Goal: Task Accomplishment & Management: Manage account settings

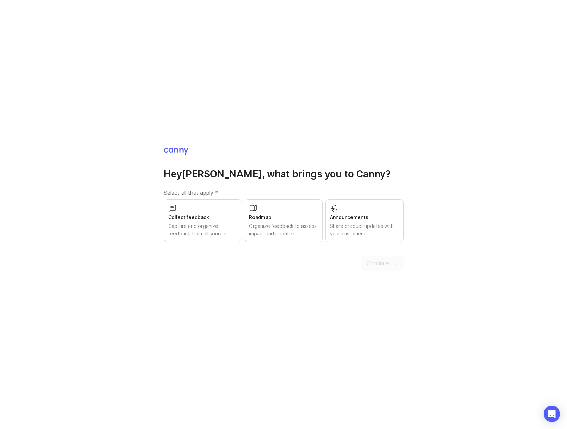
click at [207, 215] on div "Collect feedback" at bounding box center [202, 218] width 69 height 8
click at [269, 212] on div "Roadmap Organize feedback to assess impact and prioritize" at bounding box center [284, 221] width 78 height 43
click at [374, 265] on span "Continue" at bounding box center [378, 263] width 22 height 8
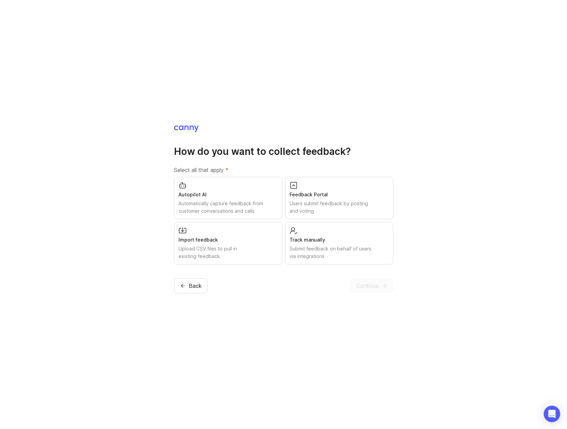
click at [234, 203] on div "Automatically capture feedback from customer conversations and calls" at bounding box center [228, 207] width 99 height 15
click at [330, 204] on div "Users submit feedback by posting and voting" at bounding box center [339, 207] width 99 height 15
click at [323, 238] on div "Track manually" at bounding box center [339, 240] width 99 height 8
click at [376, 290] on button "Continue" at bounding box center [372, 285] width 43 height 15
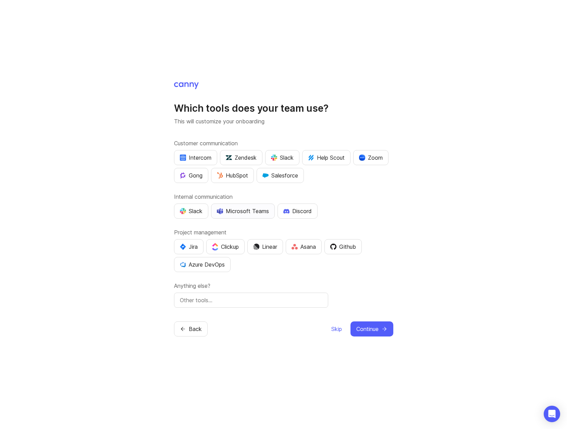
click at [258, 213] on div "Microsoft Teams" at bounding box center [243, 211] width 52 height 8
click at [347, 250] on div "Github" at bounding box center [343, 247] width 26 height 8
click at [190, 251] on button "Jira" at bounding box center [188, 246] width 29 height 15
click at [226, 301] on input "text" at bounding box center [251, 300] width 143 height 8
click at [368, 331] on span "Continue" at bounding box center [368, 329] width 22 height 8
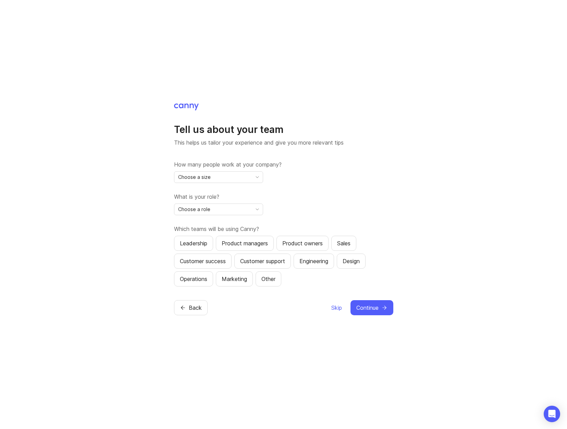
click at [256, 178] on icon "toggle icon" at bounding box center [257, 176] width 11 height 5
click at [206, 235] on li "501-1,000" at bounding box center [218, 235] width 88 height 11
click at [246, 211] on div "Choose a role" at bounding box center [212, 209] width 77 height 11
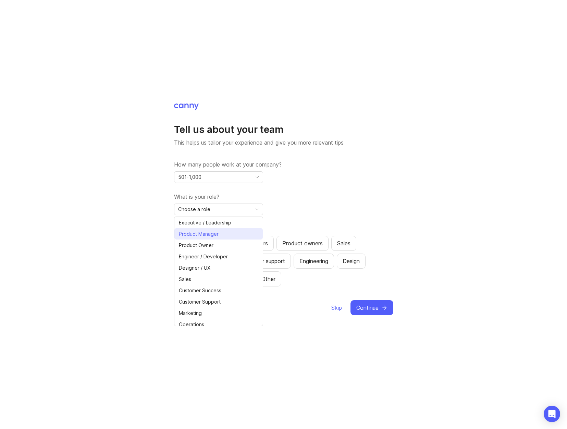
click at [215, 236] on span "Product Manager" at bounding box center [199, 234] width 40 height 8
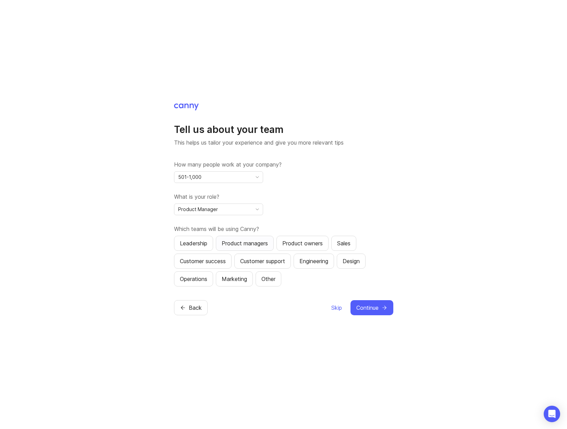
click at [260, 242] on div "Product managers" at bounding box center [245, 243] width 46 height 8
click at [299, 241] on div "Product owners" at bounding box center [302, 243] width 40 height 8
click at [312, 265] on div "Engineering" at bounding box center [314, 261] width 29 height 8
click at [269, 282] on div "Other" at bounding box center [269, 279] width 14 height 8
click at [188, 279] on div "Operations" at bounding box center [193, 279] width 27 height 8
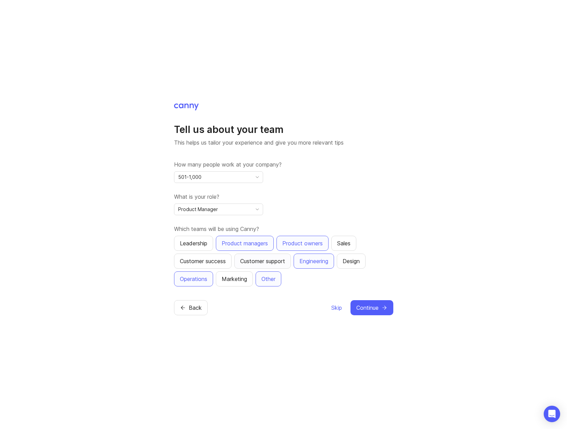
click at [267, 261] on div "Customer support" at bounding box center [262, 261] width 45 height 8
click at [350, 248] on button "Sales" at bounding box center [344, 243] width 25 height 15
click at [351, 248] on button "Sales" at bounding box center [344, 243] width 25 height 15
click at [366, 263] on button "Design" at bounding box center [351, 261] width 29 height 15
click at [269, 265] on div "Customer support" at bounding box center [262, 261] width 45 height 8
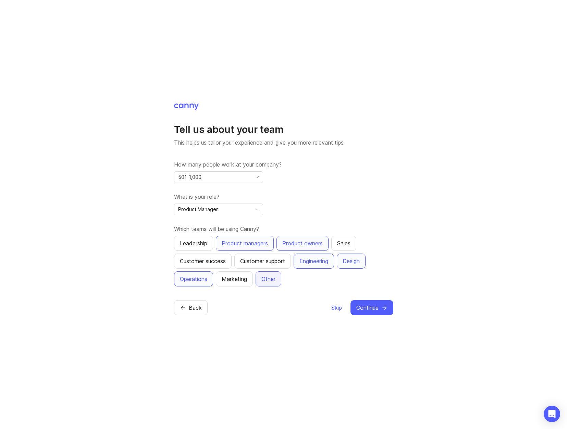
click at [268, 279] on div "Other" at bounding box center [269, 279] width 14 height 8
click at [268, 275] on div "Other" at bounding box center [269, 279] width 14 height 8
click at [202, 276] on div "Operations" at bounding box center [193, 279] width 27 height 8
click at [383, 310] on icon "submit" at bounding box center [385, 308] width 6 height 6
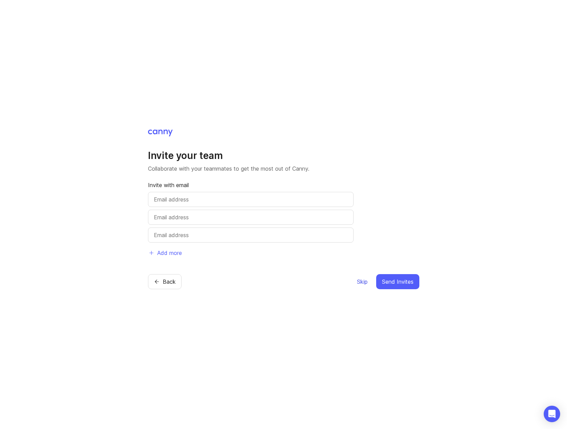
click at [363, 283] on span "Skip" at bounding box center [362, 282] width 11 height 8
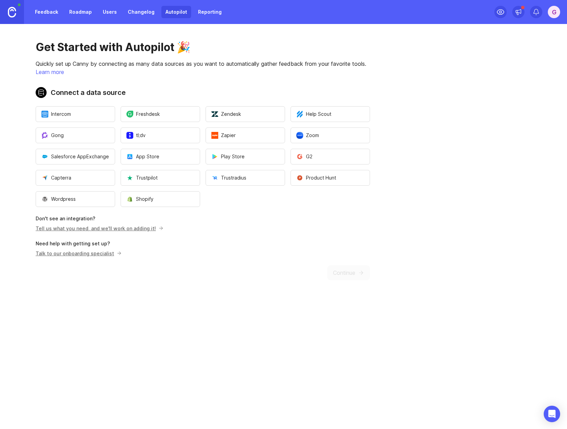
click at [45, 14] on link "Feedback" at bounding box center [47, 12] width 32 height 12
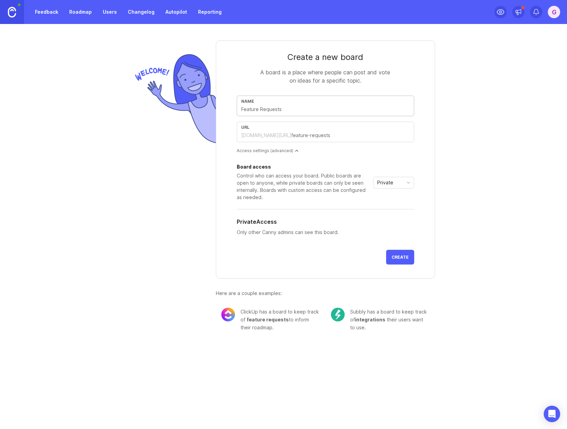
type input "A"
type input "a"
type input "As"
type input "as"
type input "Ase"
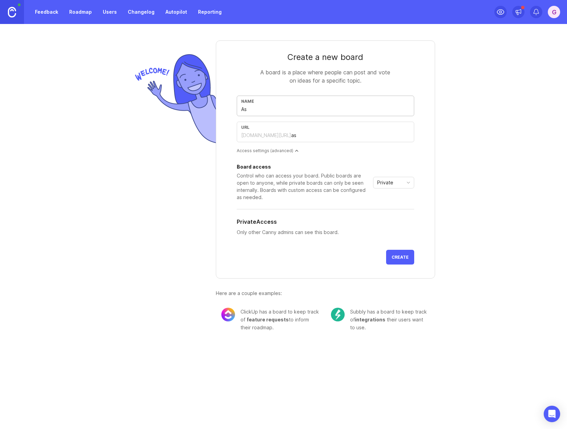
type input "ase"
type input "As"
type input "as"
type input "Ass"
type input "ass"
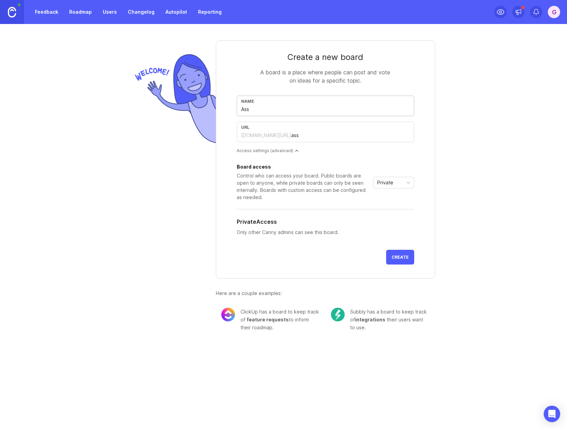
type input "Asse"
type input "asse"
type input "Asset"
type input "asset"
type input "Asset P"
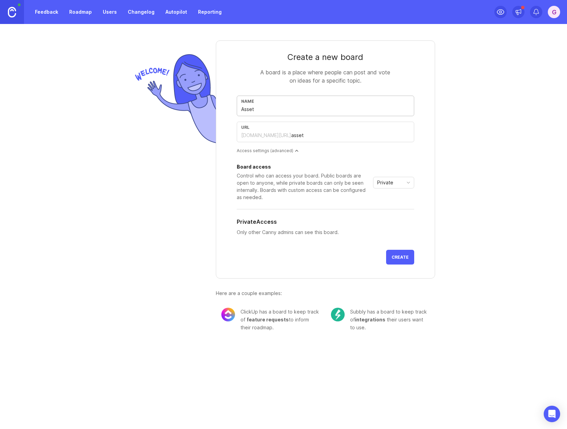
type input "asset-p"
type input "Asset Pe"
type input "asset-pe"
type input "Asset Per"
type input "asset-per"
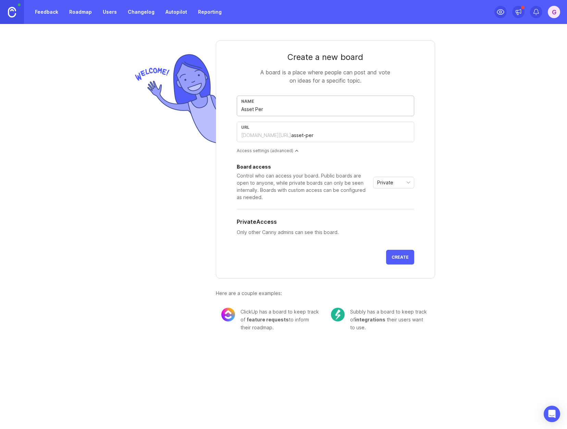
type input "Asset Perf"
type input "asset-perf"
type input "Asset Perfo"
type input "asset-perfo"
type input "Asset Perfor"
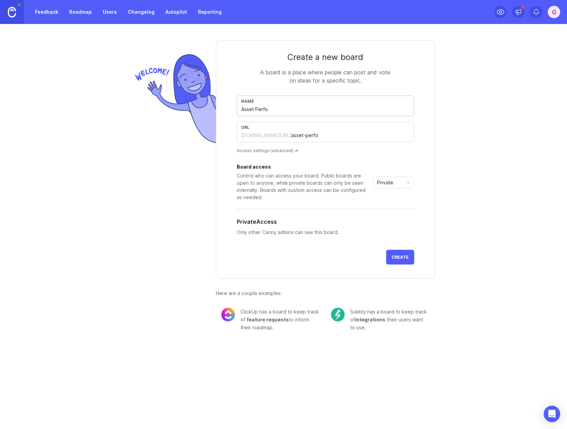
type input "asset-perfor"
type input "Asset Perform"
type input "asset-perform"
type input "Asset Performa"
type input "asset-performa"
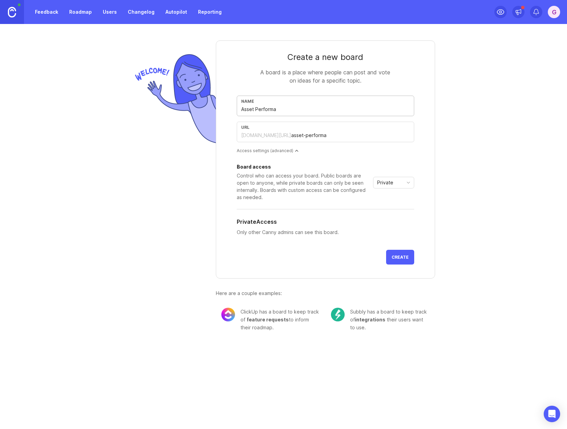
type input "Asset Performan"
type input "asset-performan"
type input "Asset Performanc"
type input "asset-performanc"
type input "Asset Performance"
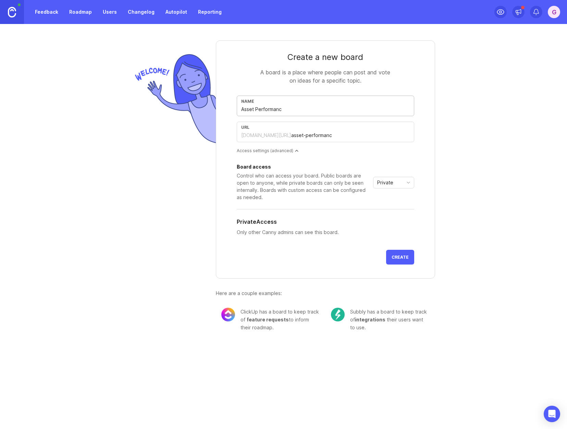
type input "asset-performance"
type input "Asset Performance A"
type input "asset-performance-a"
type input "Asset Performance Ap"
type input "asset-performance-ap"
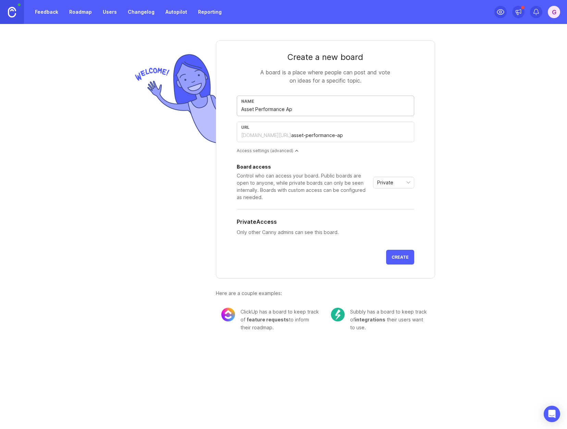
type input "Asset Performance App"
type input "asset-performance-app"
type input "Asset Performance Appl"
type input "asset-performance-appl"
type input "Asset Performance Appli"
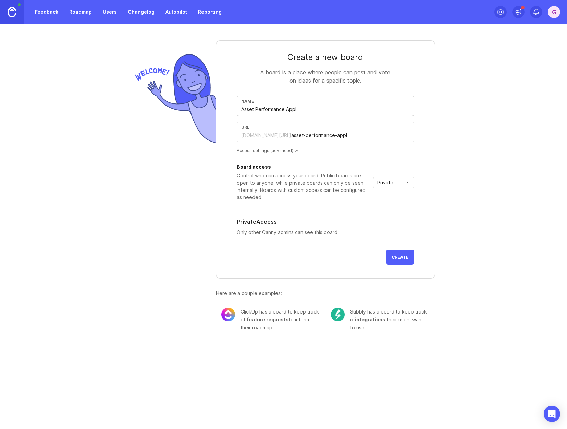
type input "asset-performance-appli"
type input "Asset Performance Applic"
type input "asset-performance-applic"
type input "Asset Performance Applica"
type input "asset-performance-applica"
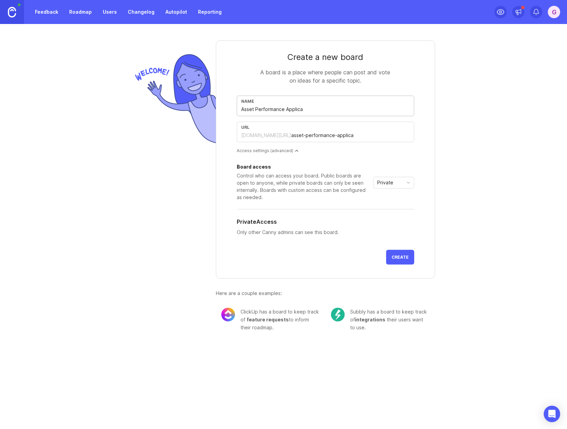
type input "Asset Performance Applicat"
type input "asset-performance-applicat"
type input "Asset Performance Applicati"
type input "asset-performance-applicati"
type input "Asset Performance Applicatio"
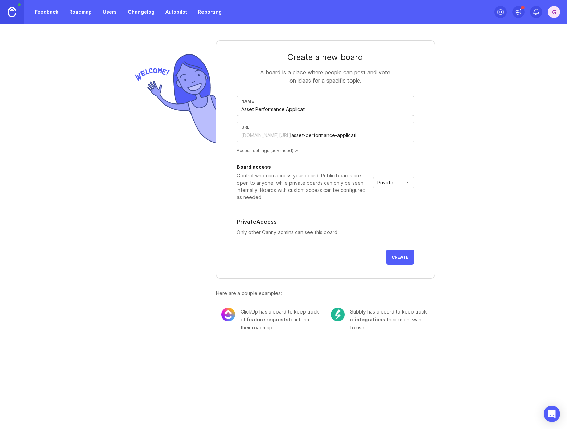
type input "asset-performance-applicatio"
type input "Asset Performance Application"
type input "asset-performance-application"
type input "Asset Performance Applications"
type input "asset-performance-applications"
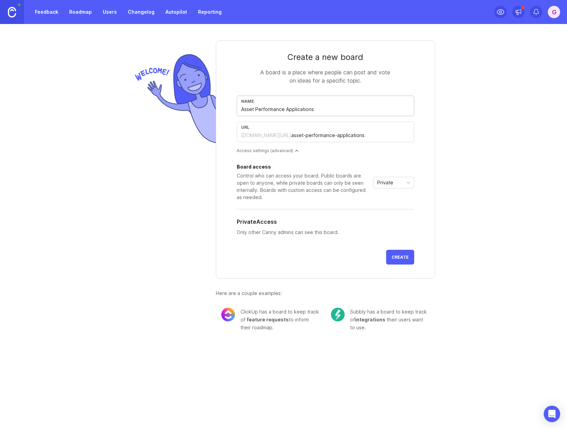
type input "Asset Performance Applications"
click at [408, 184] on icon "toggle icon" at bounding box center [408, 182] width 11 height 5
click at [273, 153] on div "Access settings (advanced)" at bounding box center [326, 151] width 178 height 6
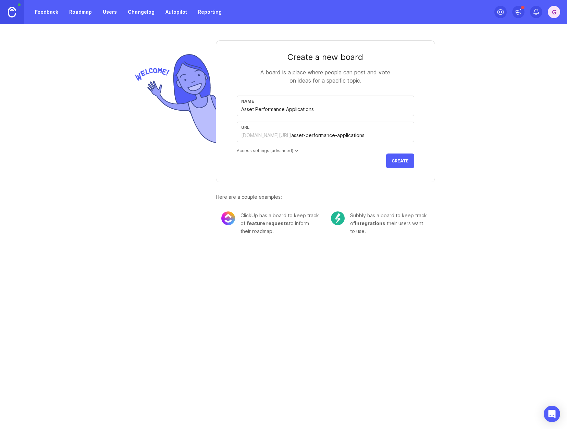
click at [275, 151] on div "Access settings (advanced)" at bounding box center [326, 151] width 178 height 6
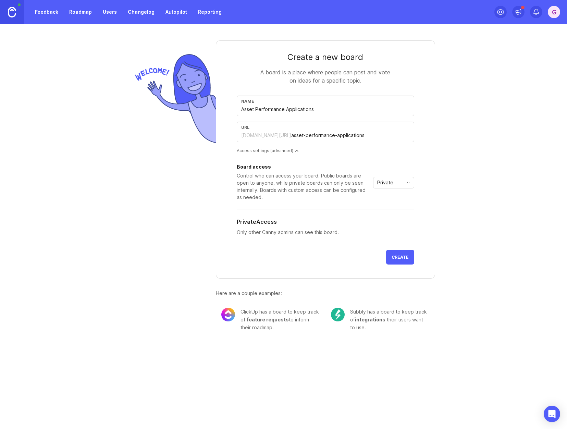
click at [403, 261] on button "Create" at bounding box center [400, 257] width 28 height 15
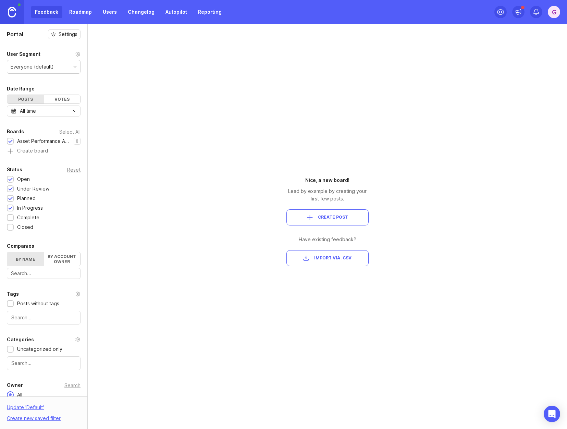
click at [556, 13] on div "G" at bounding box center [554, 12] width 12 height 12
click at [453, 82] on div "Portal Settings User Segment Everyone (default) Date Range Posts Votes All time…" at bounding box center [283, 226] width 567 height 405
click at [503, 12] on icon at bounding box center [501, 12] width 8 height 8
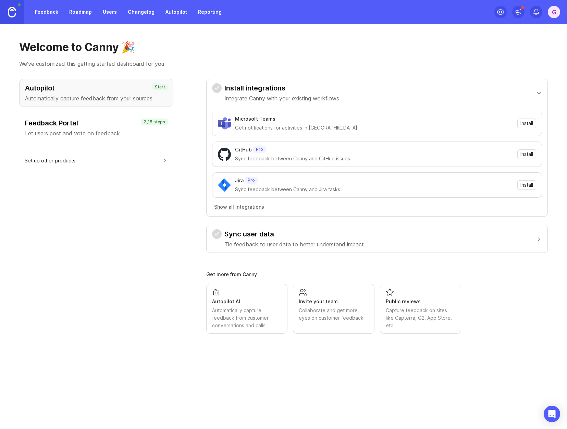
click at [93, 128] on h3 "Feedback Portal" at bounding box center [96, 123] width 143 height 10
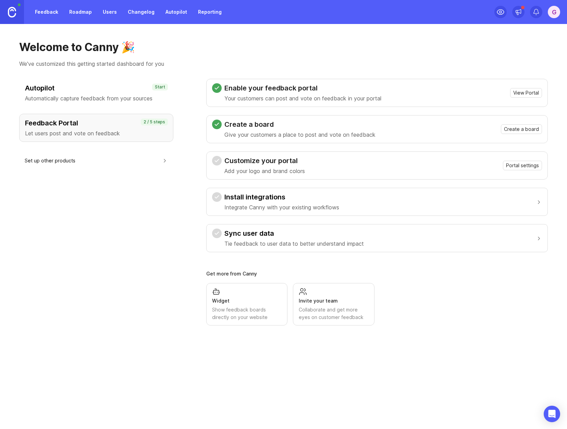
click at [142, 126] on h3 "Feedback Portal" at bounding box center [96, 123] width 143 height 10
click at [165, 161] on div "button" at bounding box center [165, 160] width 6 height 7
click at [165, 160] on div "button" at bounding box center [165, 160] width 6 height 7
click at [160, 180] on button "Set up product" at bounding box center [161, 180] width 14 height 14
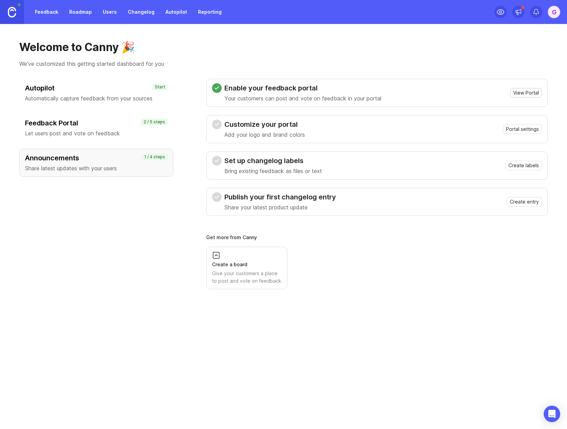
click at [530, 93] on span "View Portal" at bounding box center [527, 92] width 26 height 7
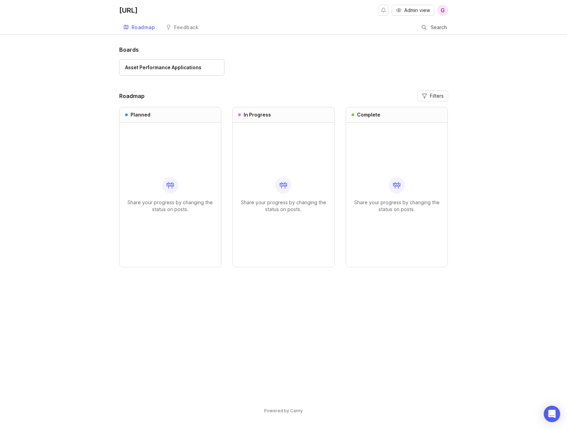
click at [171, 186] on icon at bounding box center [170, 185] width 8 height 8
click at [181, 28] on div "Feedback" at bounding box center [186, 27] width 24 height 5
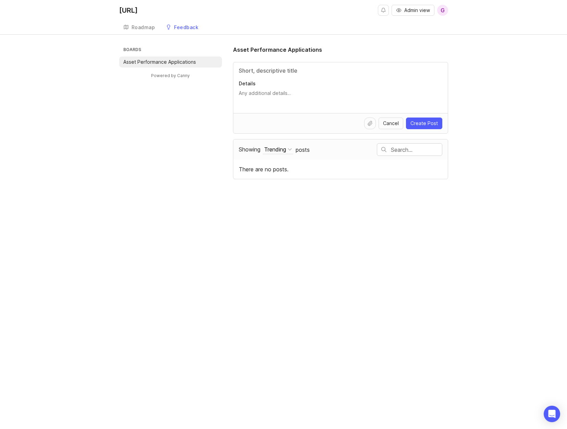
click at [445, 13] on span "G" at bounding box center [442, 10] width 11 height 11
click at [510, 68] on div "Boards Asset Performance Applications Powered by Canny Asset Performance Applic…" at bounding box center [283, 113] width 567 height 134
